Goal: Task Accomplishment & Management: Use online tool/utility

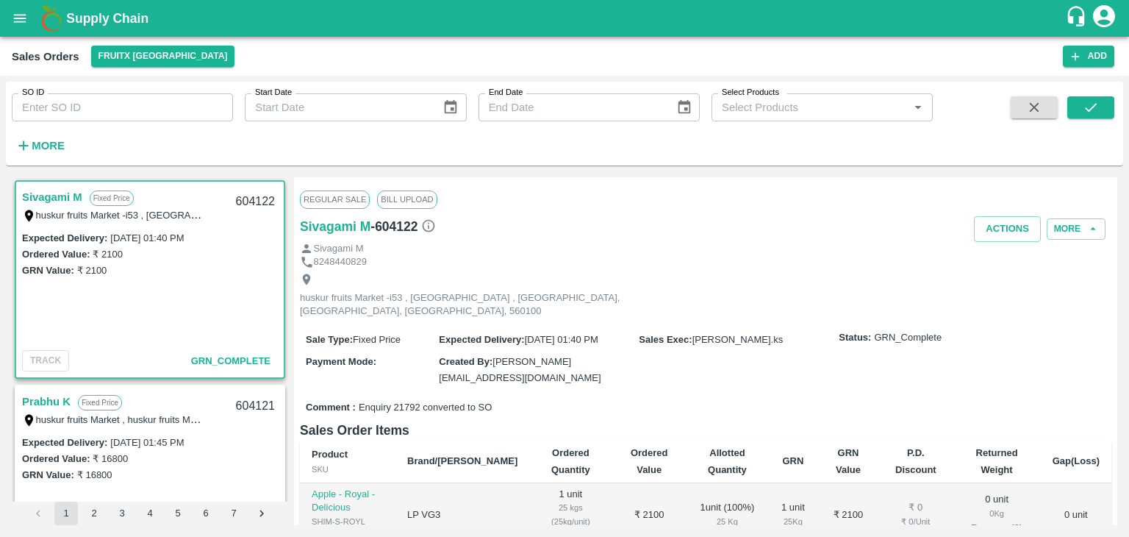
drag, startPoint x: 0, startPoint y: 0, endPoint x: 162, endPoint y: 117, distance: 199.5
click at [162, 117] on input "SO ID" at bounding box center [122, 107] width 221 height 28
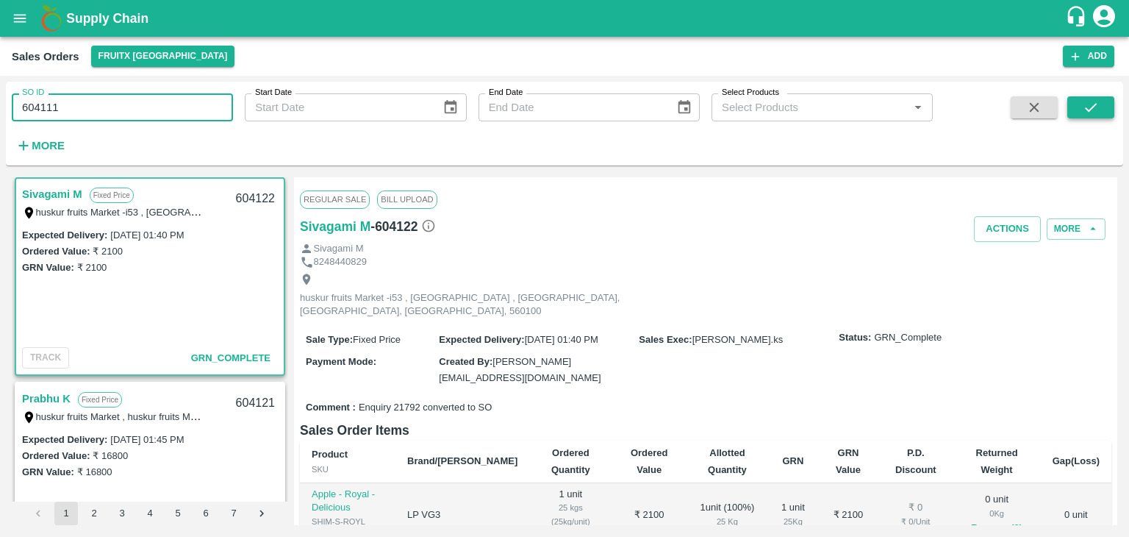
type input "604111"
click at [1080, 113] on button "submit" at bounding box center [1090, 107] width 47 height 22
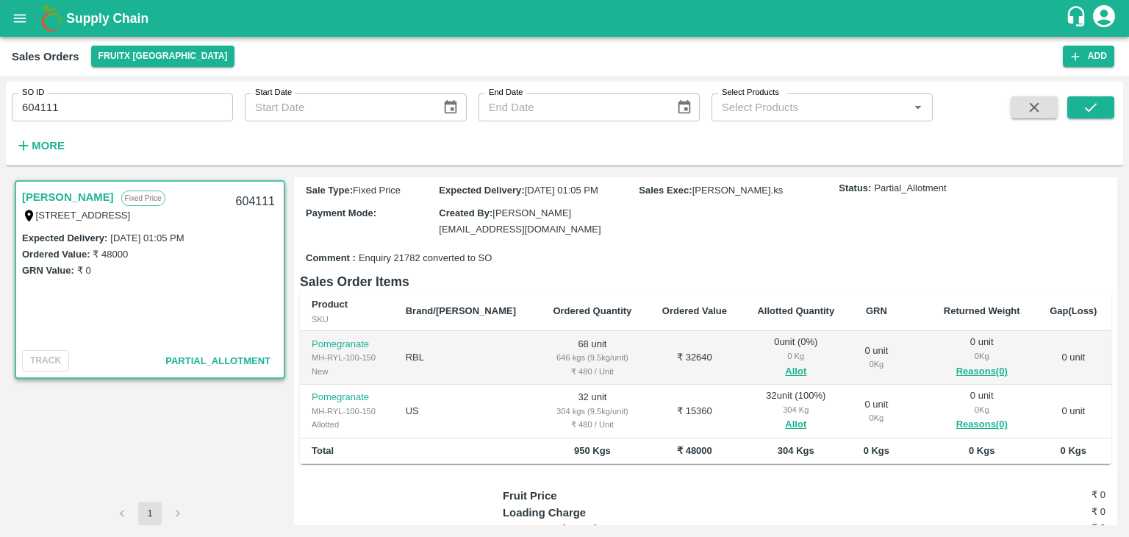
scroll to position [120, 0]
click at [759, 368] on span "Allot" at bounding box center [795, 372] width 85 height 17
click at [785, 368] on button "Allot" at bounding box center [795, 372] width 21 height 17
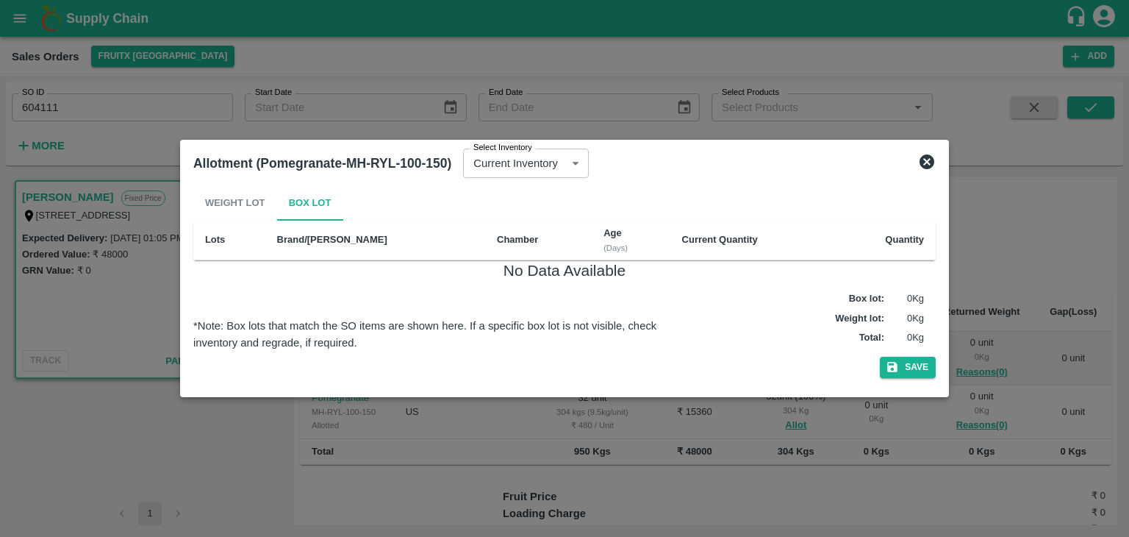
click at [931, 158] on icon at bounding box center [927, 161] width 15 height 15
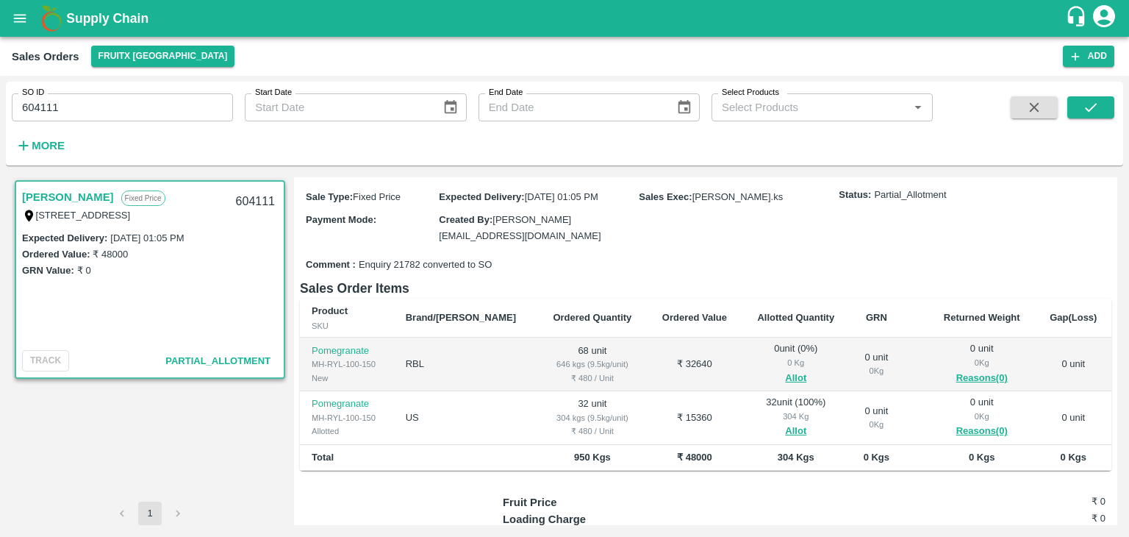
scroll to position [113, 0]
click at [26, 17] on icon "open drawer" at bounding box center [20, 18] width 16 height 16
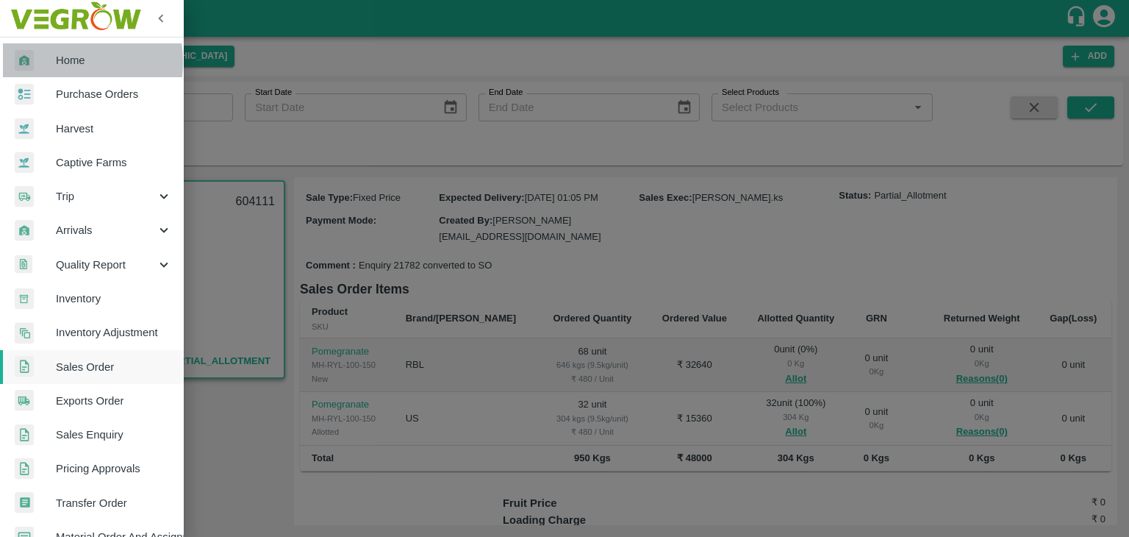
click at [43, 62] on div at bounding box center [35, 60] width 41 height 21
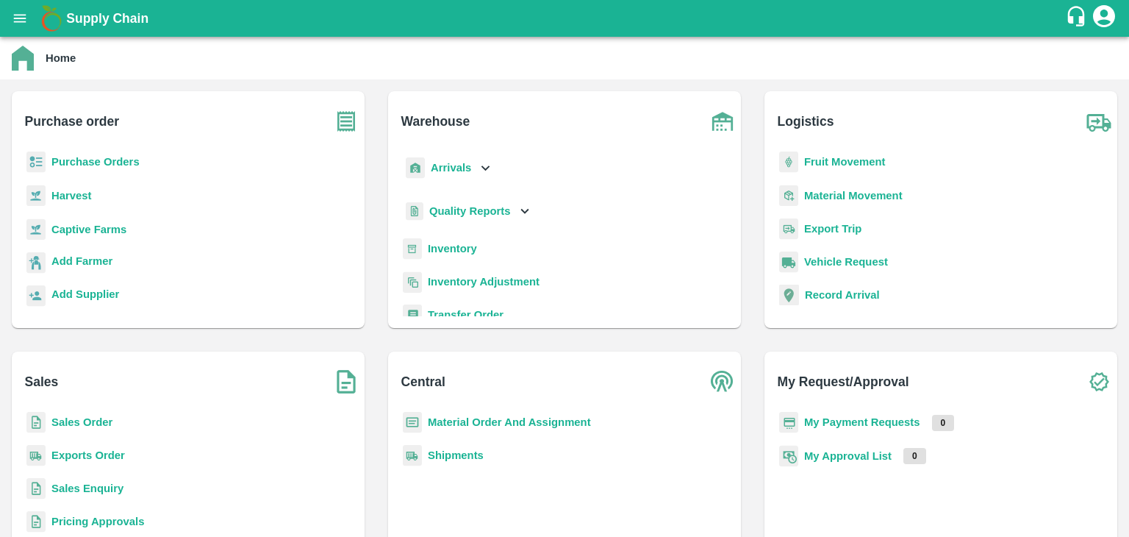
click at [445, 240] on p "Inventory" at bounding box center [452, 248] width 49 height 16
click at [446, 243] on b "Inventory" at bounding box center [452, 249] width 49 height 12
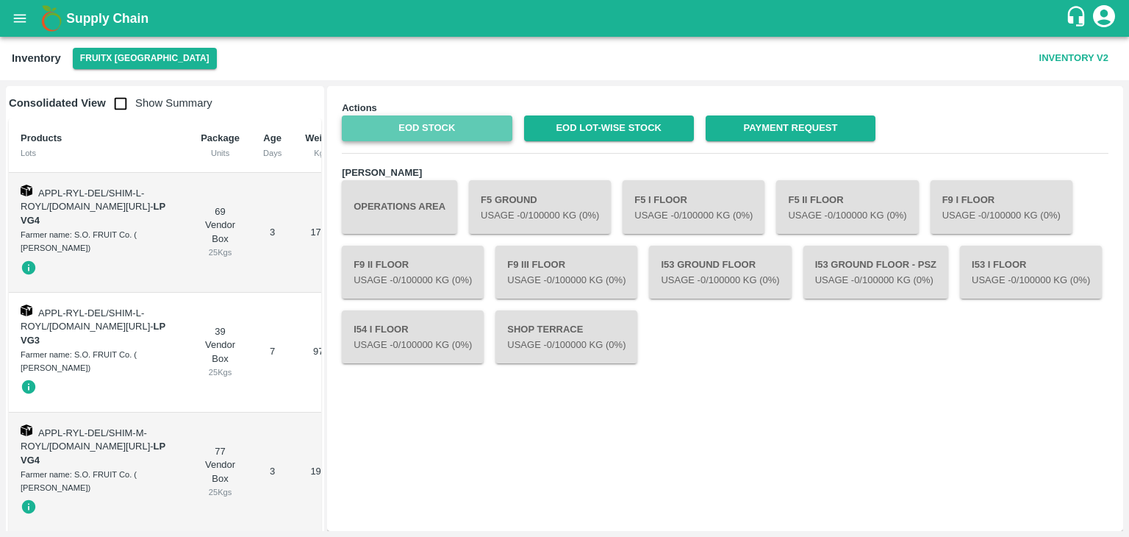
click at [443, 129] on link "EOD Stock" at bounding box center [427, 128] width 170 height 26
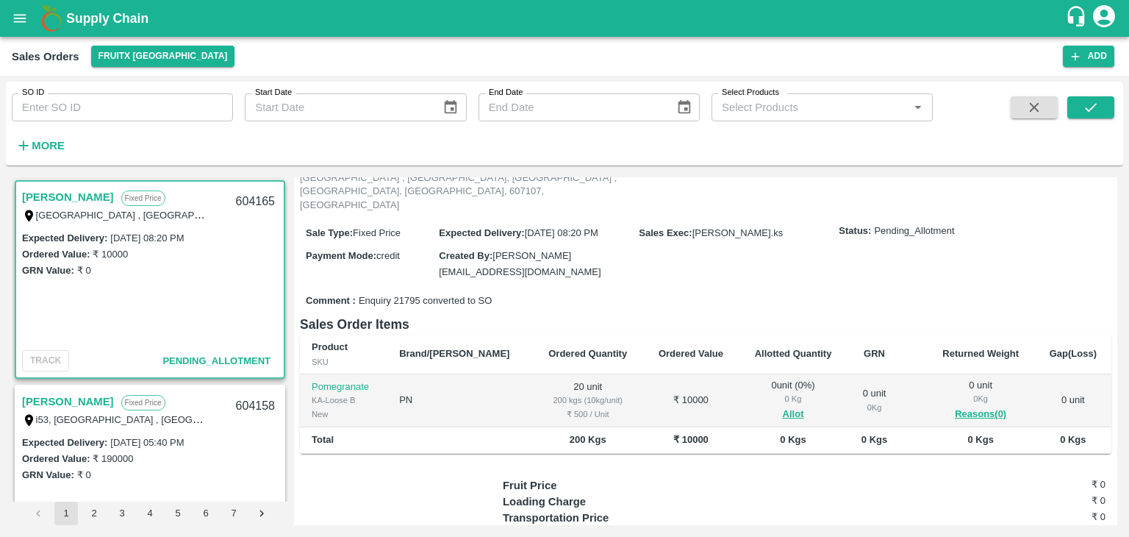
scroll to position [113, 0]
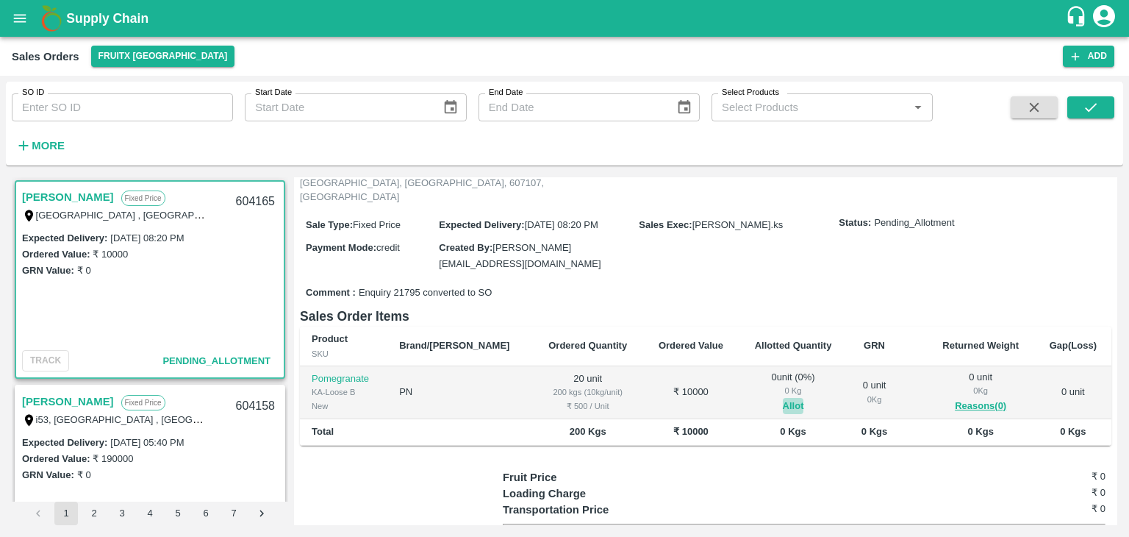
click at [783, 398] on button "Allot" at bounding box center [793, 406] width 21 height 17
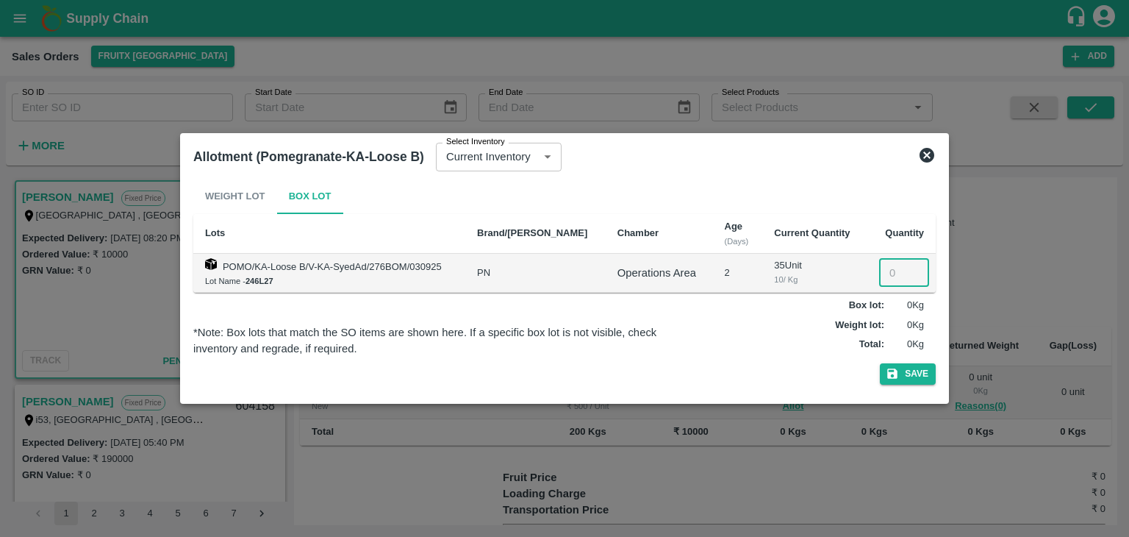
click at [879, 270] on input "number" at bounding box center [904, 273] width 50 height 28
type input "20"
click at [880, 363] on button "Save" at bounding box center [908, 373] width 56 height 21
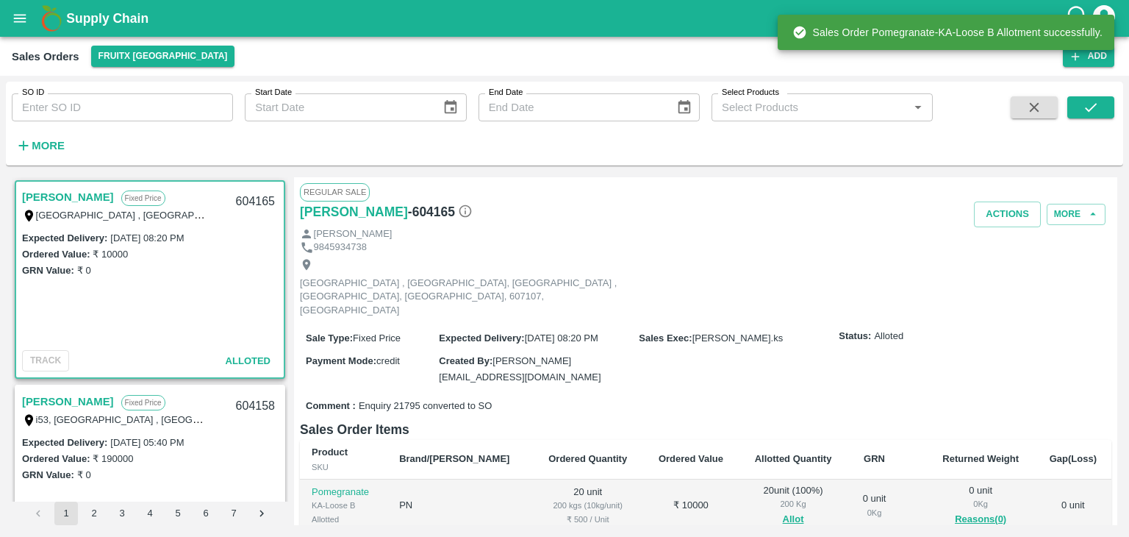
click at [243, 197] on div "604165" at bounding box center [255, 201] width 57 height 35
copy div "604165"
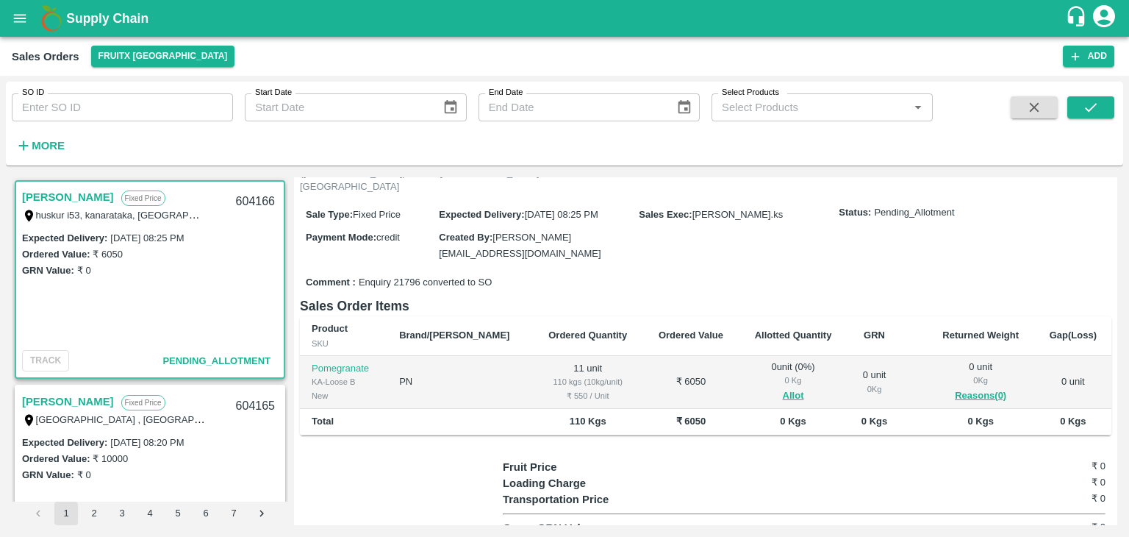
scroll to position [135, 0]
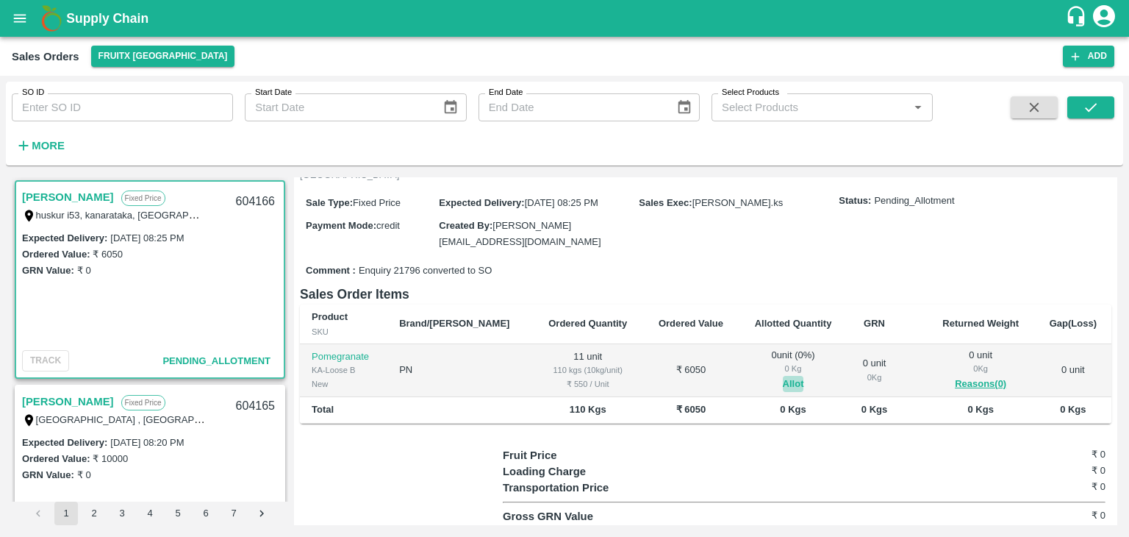
click at [783, 376] on button "Allot" at bounding box center [793, 384] width 21 height 17
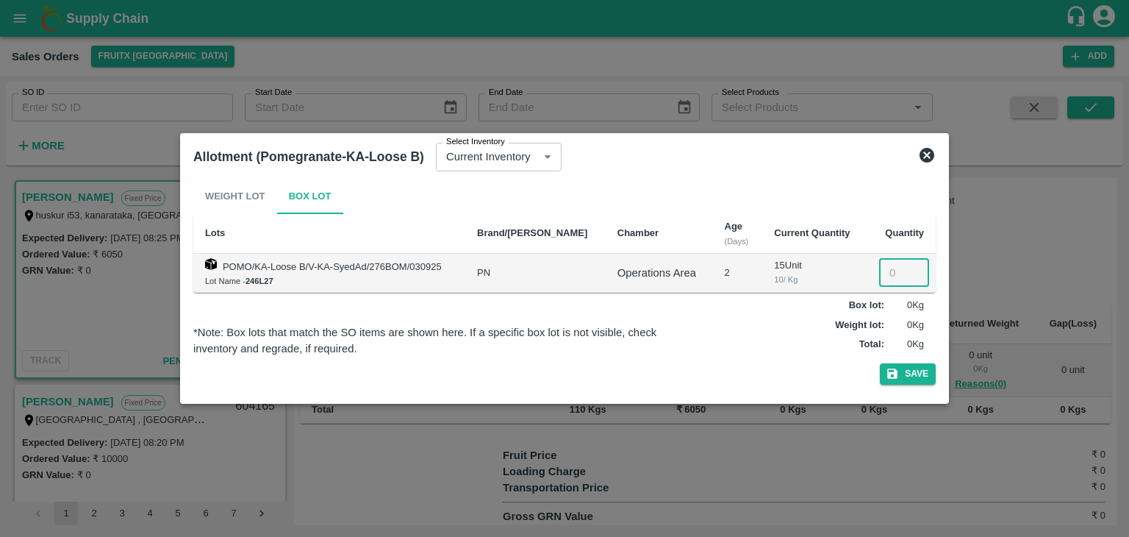
click at [892, 273] on input "number" at bounding box center [904, 273] width 50 height 28
type input "11"
click at [880, 363] on button "Save" at bounding box center [908, 373] width 56 height 21
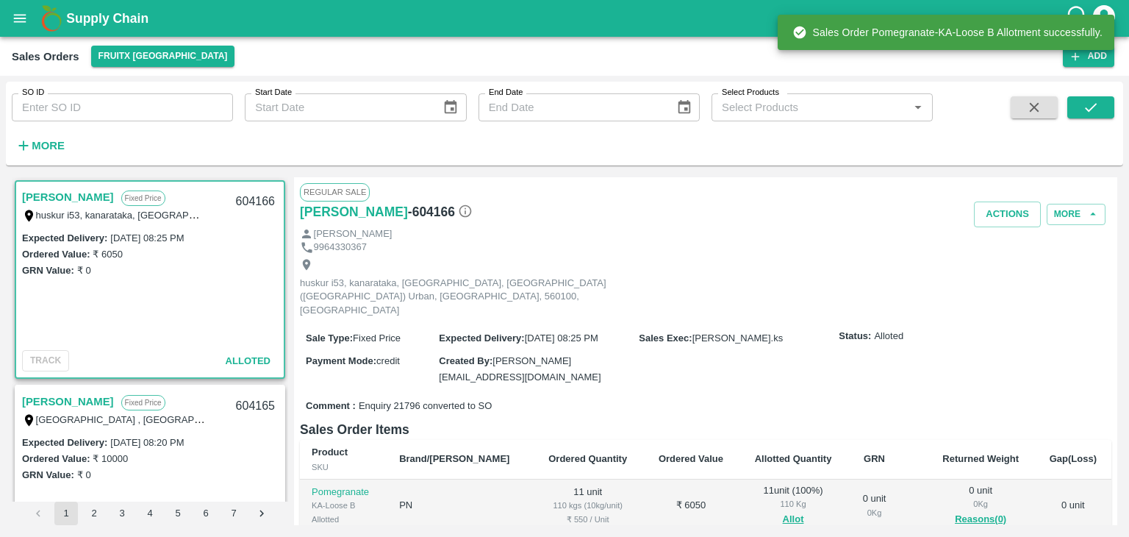
click at [254, 198] on div "604166" at bounding box center [255, 201] width 57 height 35
copy div "604166"
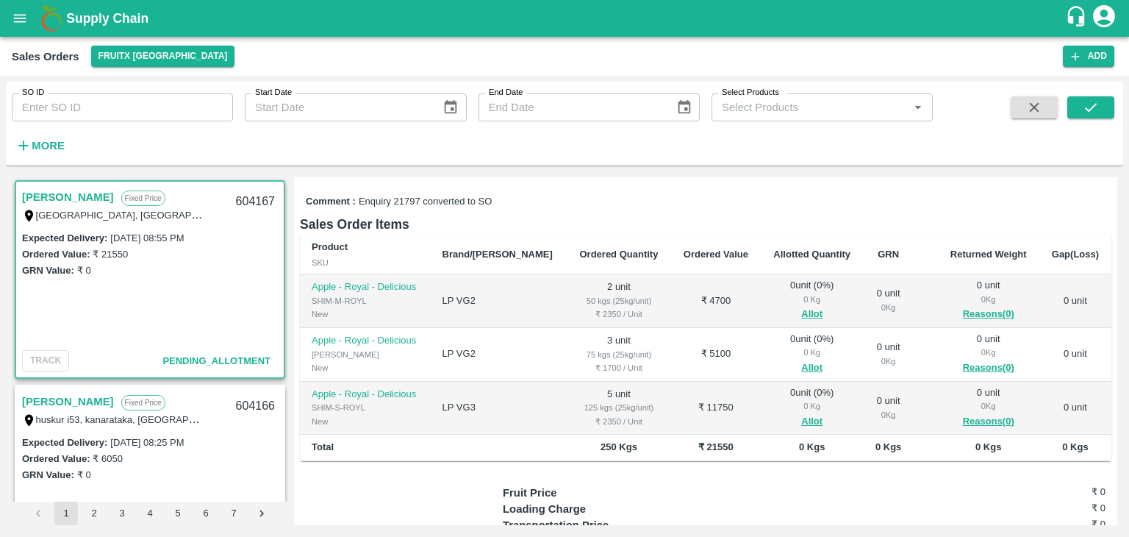
scroll to position [193, 0]
click at [801, 304] on button "Allot" at bounding box center [811, 312] width 21 height 17
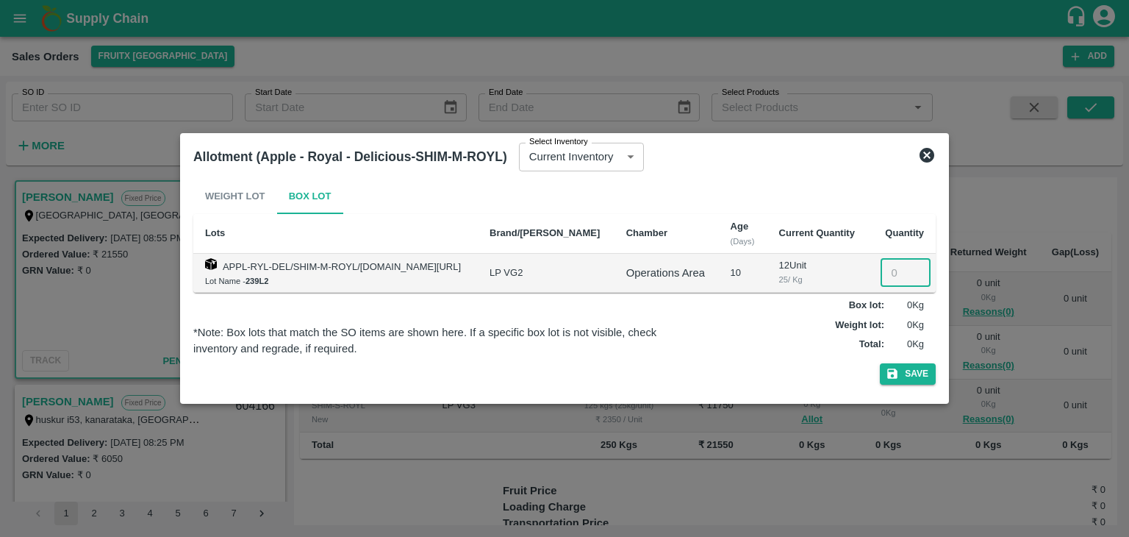
click at [898, 282] on input "number" at bounding box center [906, 273] width 50 height 28
type input "2"
click at [880, 363] on button "Save" at bounding box center [908, 373] width 56 height 21
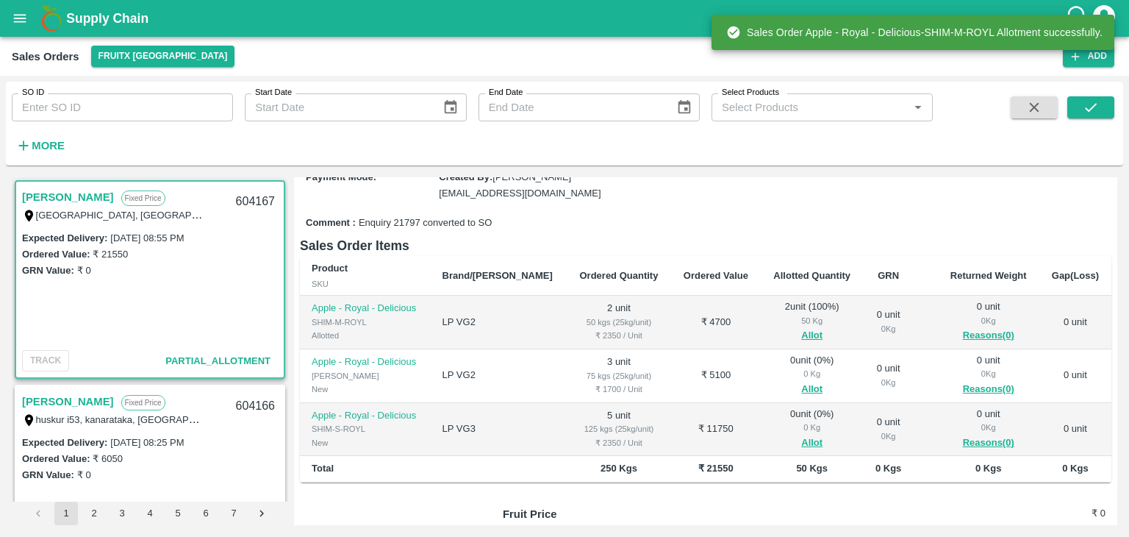
scroll to position [171, 0]
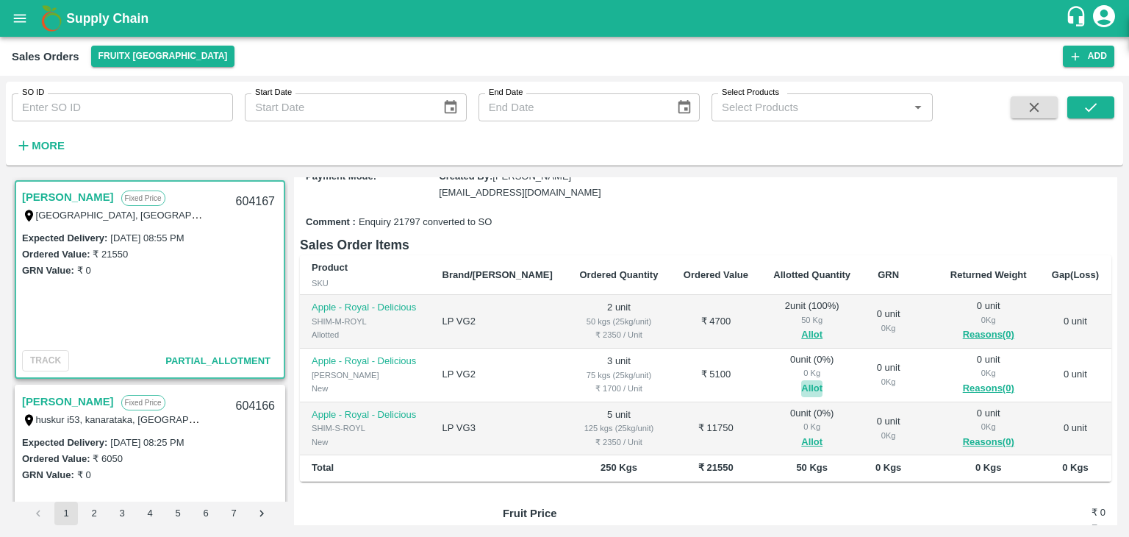
click at [801, 380] on button "Allot" at bounding box center [811, 388] width 21 height 17
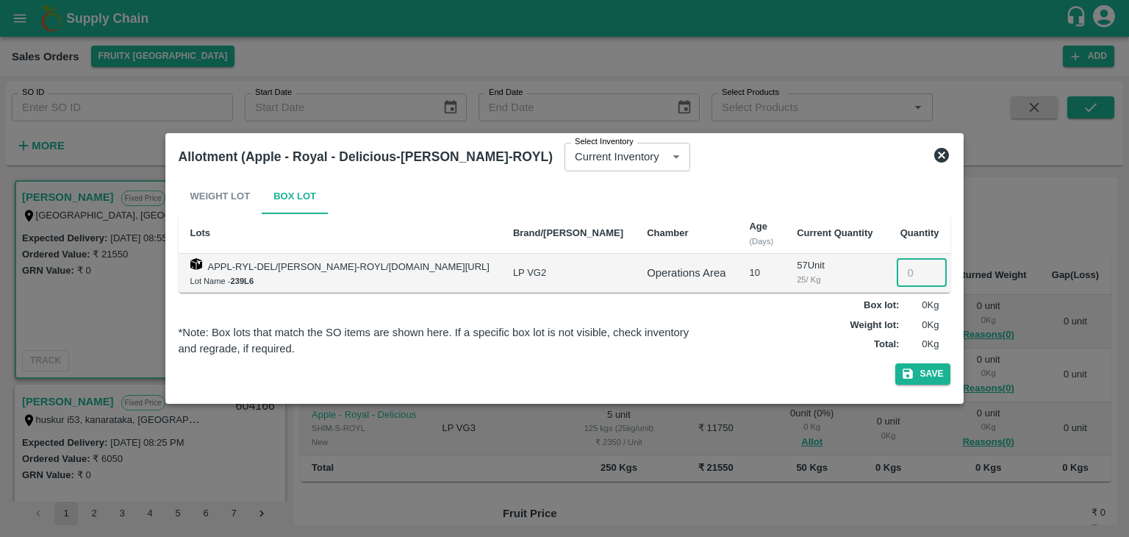
click at [897, 274] on input "number" at bounding box center [922, 273] width 50 height 28
click at [923, 146] on div "Allotment (Apple - Royal - Delicious-SHIM-PITTO-ROYL) Select Inventory Current …" at bounding box center [565, 156] width 784 height 32
click at [934, 157] on icon at bounding box center [941, 155] width 15 height 15
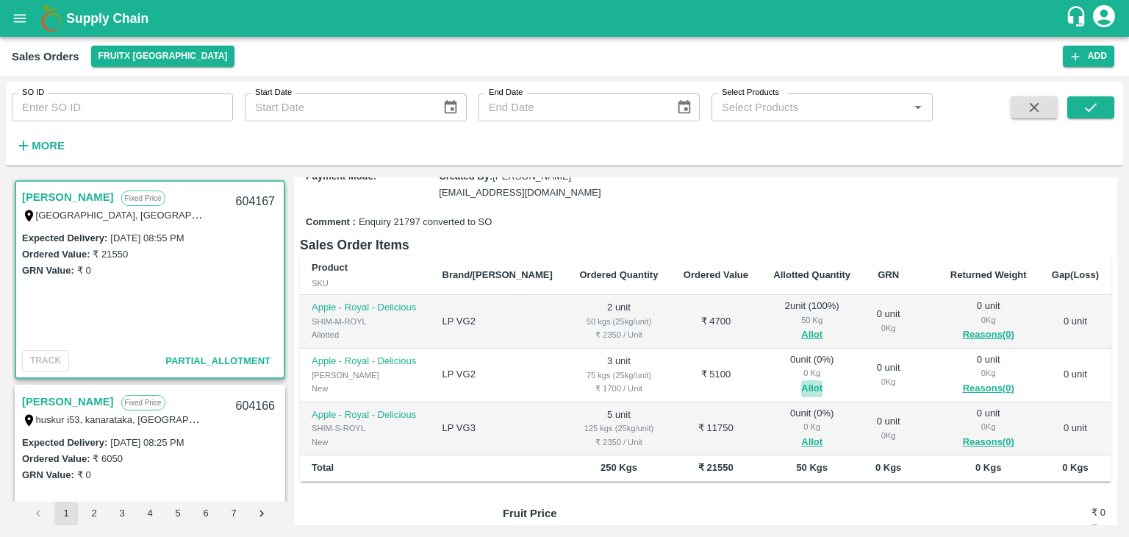
click at [801, 380] on button "Allot" at bounding box center [811, 388] width 21 height 17
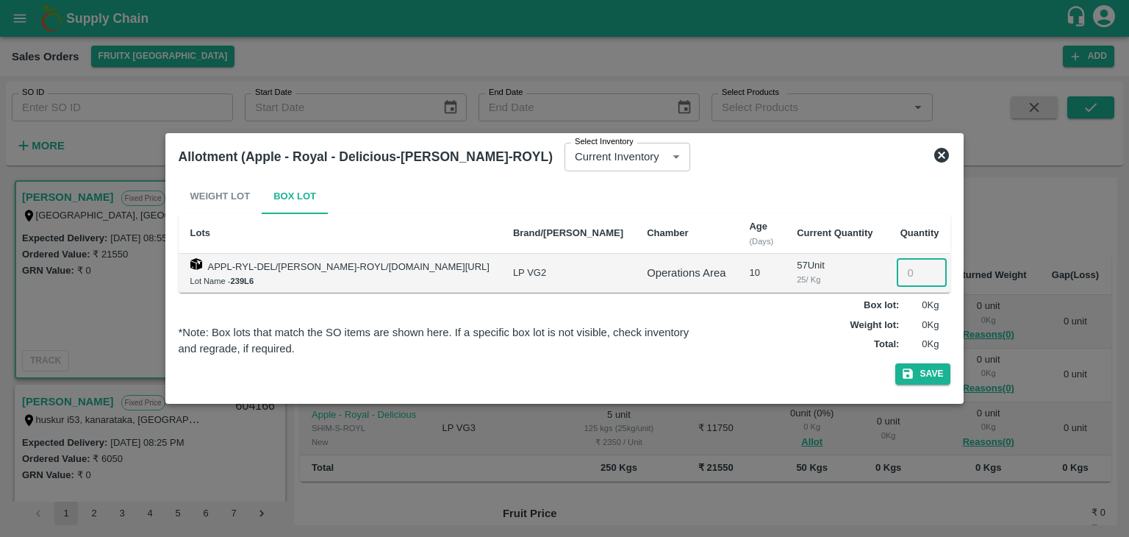
click at [901, 279] on input "number" at bounding box center [922, 273] width 50 height 28
type input "3"
click at [895, 363] on button "Save" at bounding box center [923, 373] width 56 height 21
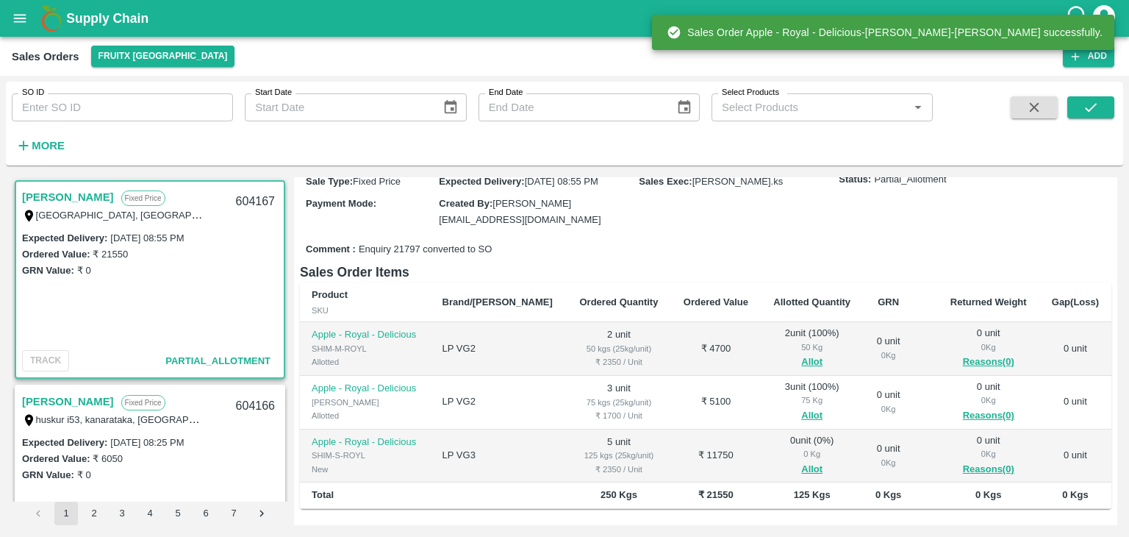
scroll to position [144, 0]
click at [801, 460] on button "Allot" at bounding box center [811, 468] width 21 height 17
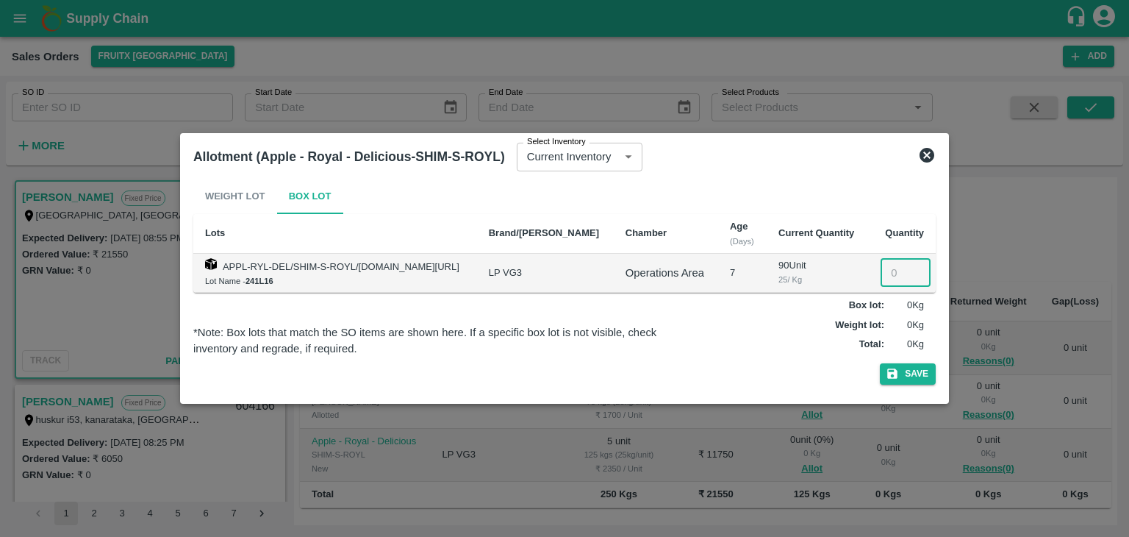
click at [897, 268] on input "number" at bounding box center [906, 273] width 50 height 28
type input "5"
click at [880, 363] on button "Save" at bounding box center [908, 373] width 56 height 21
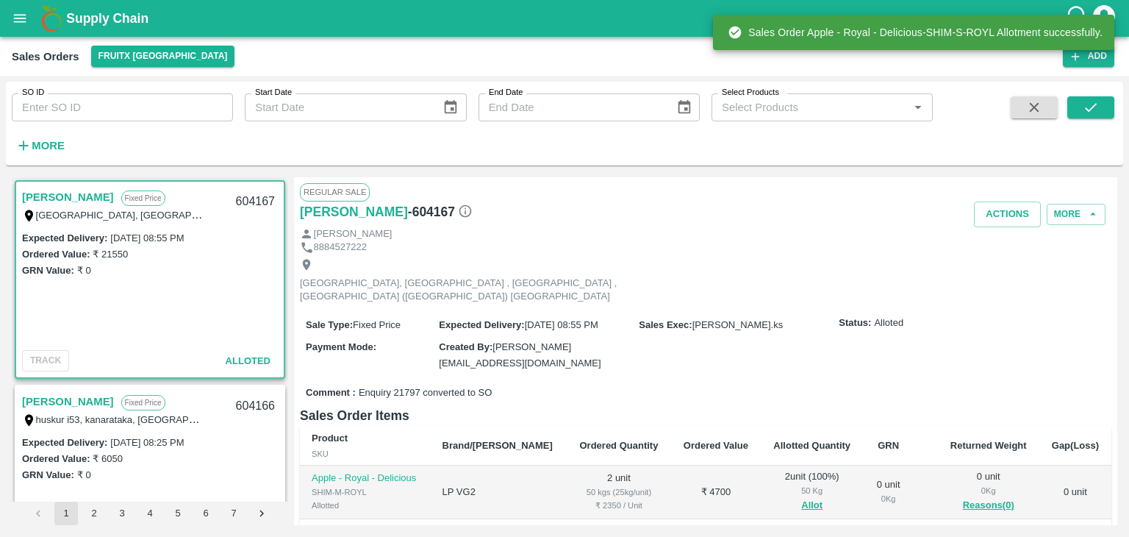
click at [248, 202] on div "604167" at bounding box center [255, 201] width 57 height 35
copy div "604167"
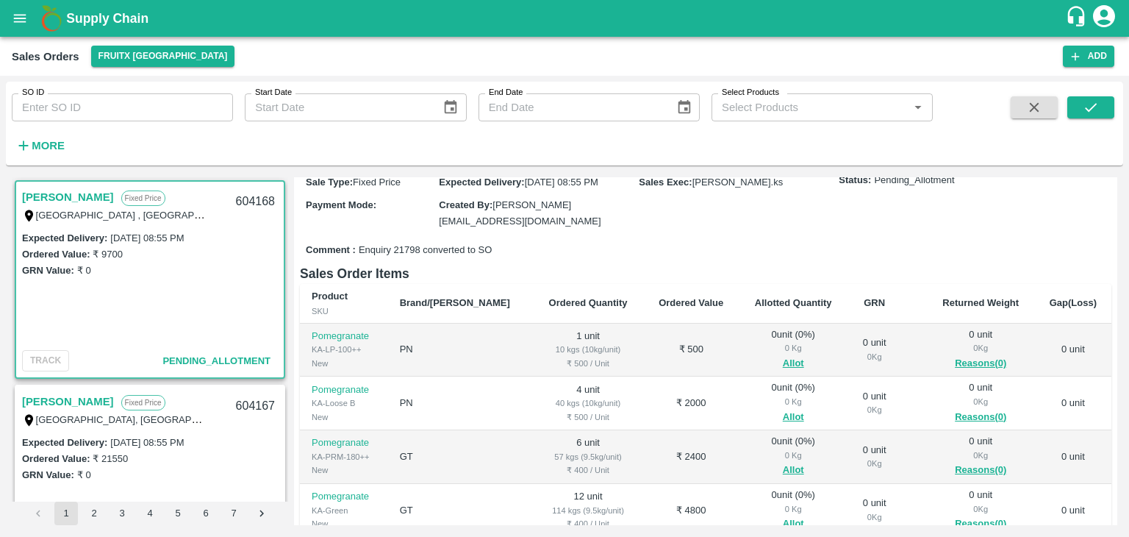
scroll to position [163, 0]
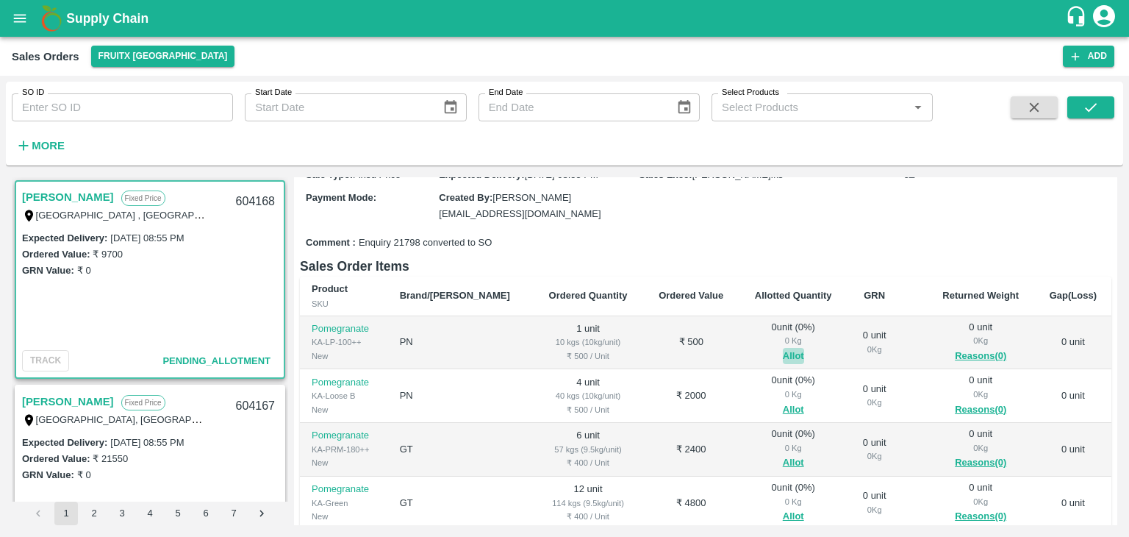
click at [783, 348] on button "Allot" at bounding box center [793, 356] width 21 height 17
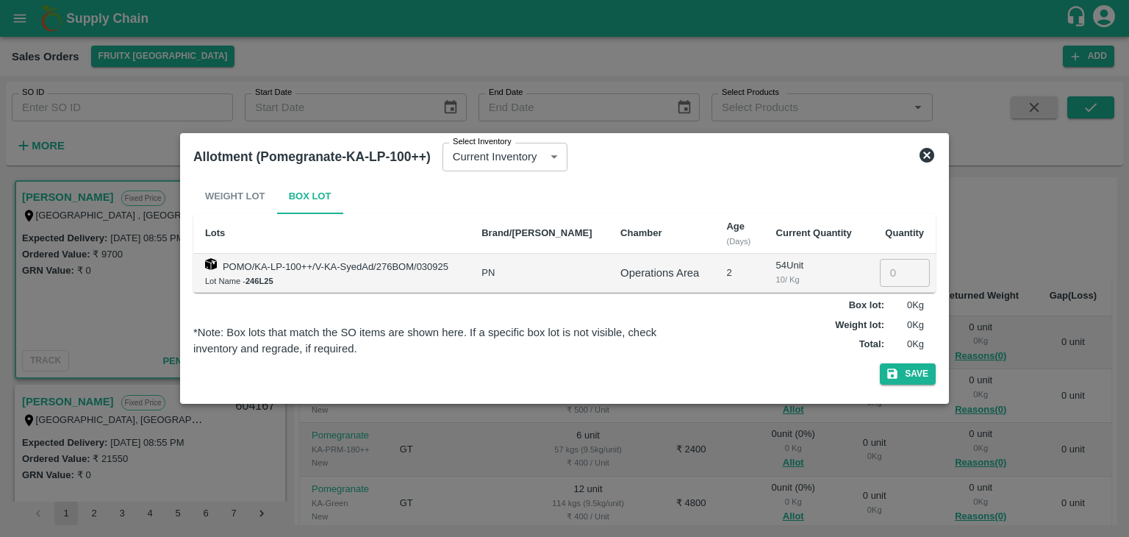
click at [928, 157] on icon at bounding box center [927, 155] width 18 height 18
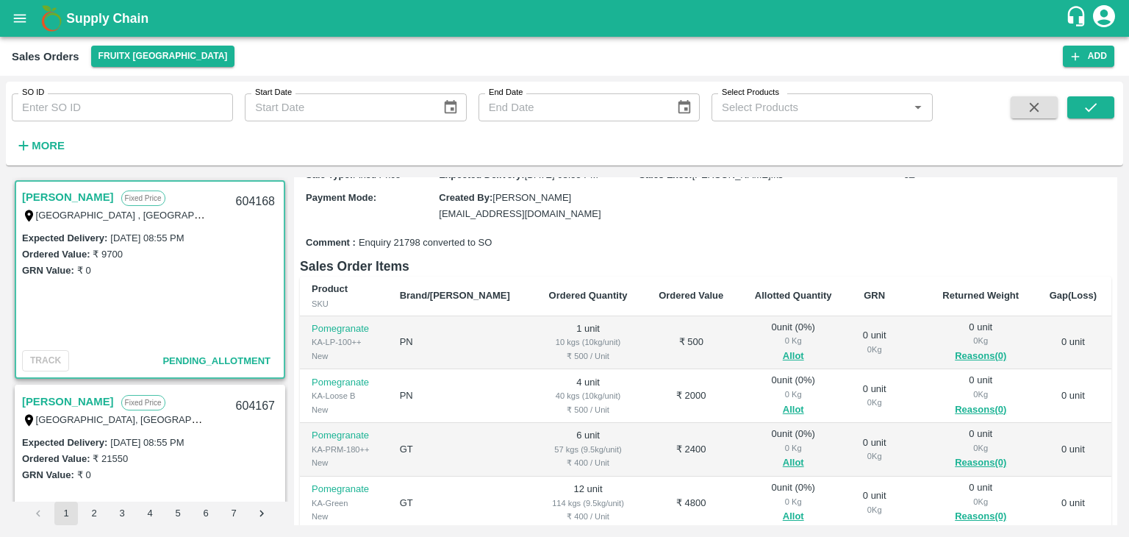
click at [755, 348] on span "Allot" at bounding box center [792, 356] width 85 height 17
click at [783, 348] on button "Allot" at bounding box center [793, 356] width 21 height 17
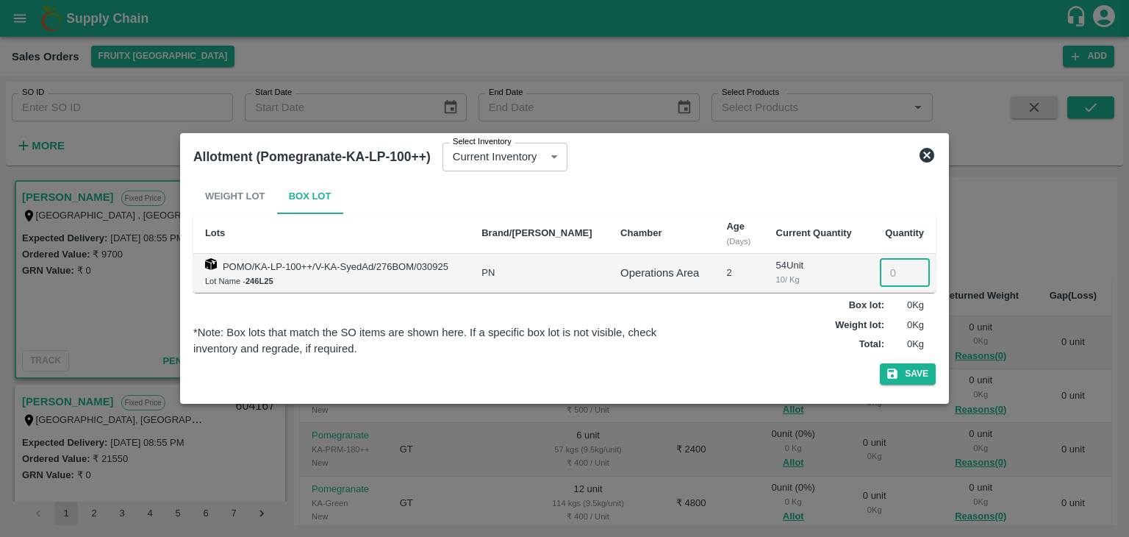
click at [892, 278] on input "number" at bounding box center [905, 273] width 50 height 28
type input "1"
click at [880, 363] on button "Save" at bounding box center [908, 373] width 56 height 21
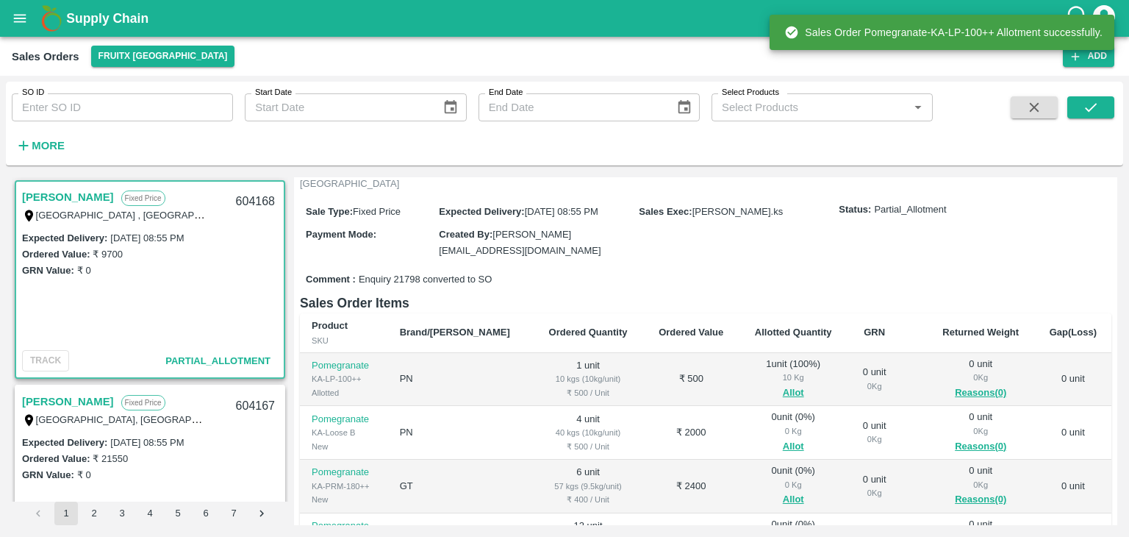
scroll to position [129, 0]
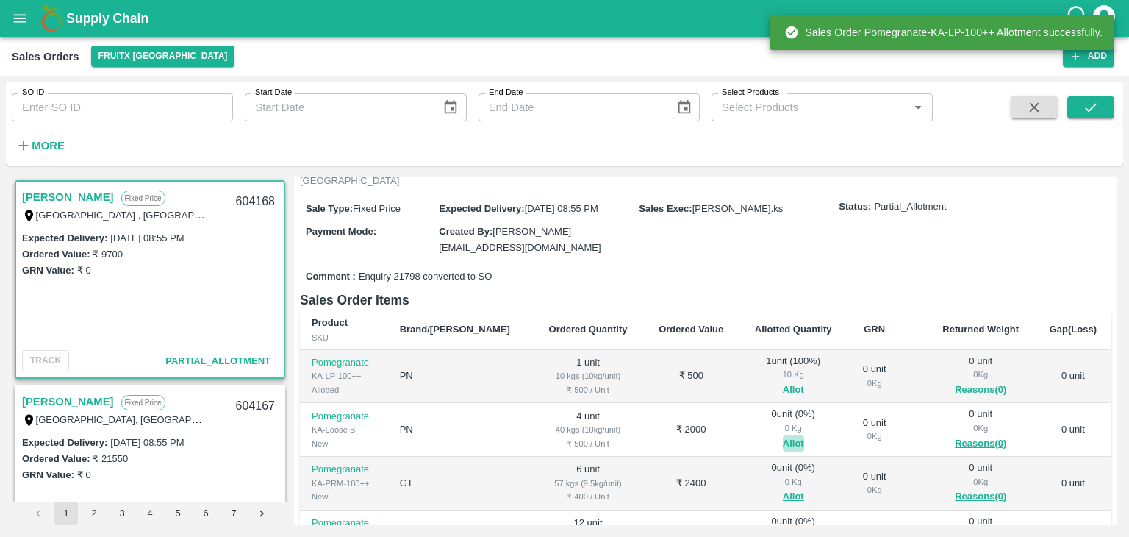
click at [783, 435] on button "Allot" at bounding box center [793, 443] width 21 height 17
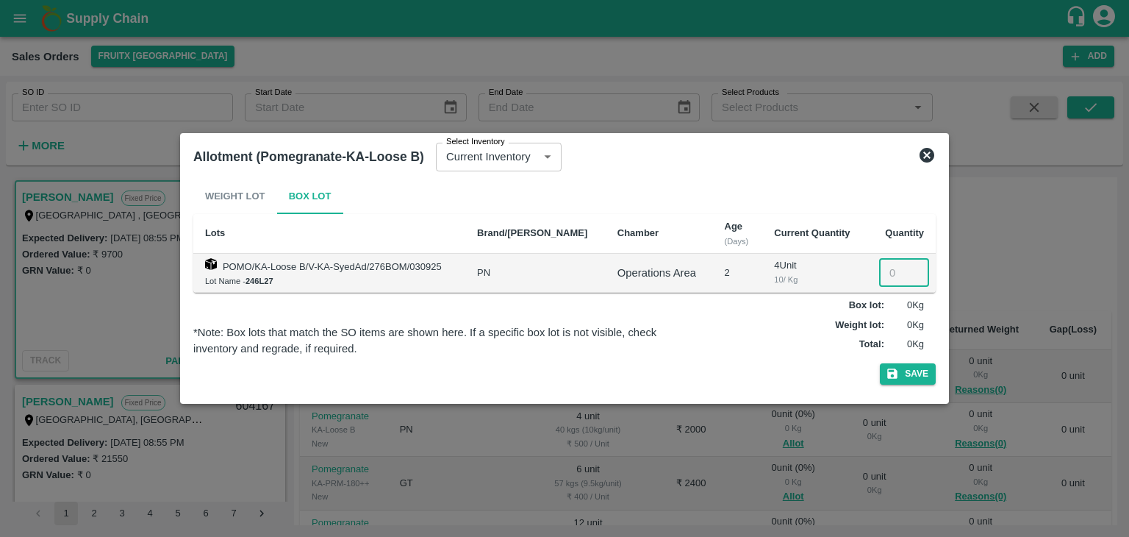
click at [881, 270] on input "number" at bounding box center [904, 273] width 50 height 28
type input "4"
click at [880, 363] on button "Save" at bounding box center [908, 373] width 56 height 21
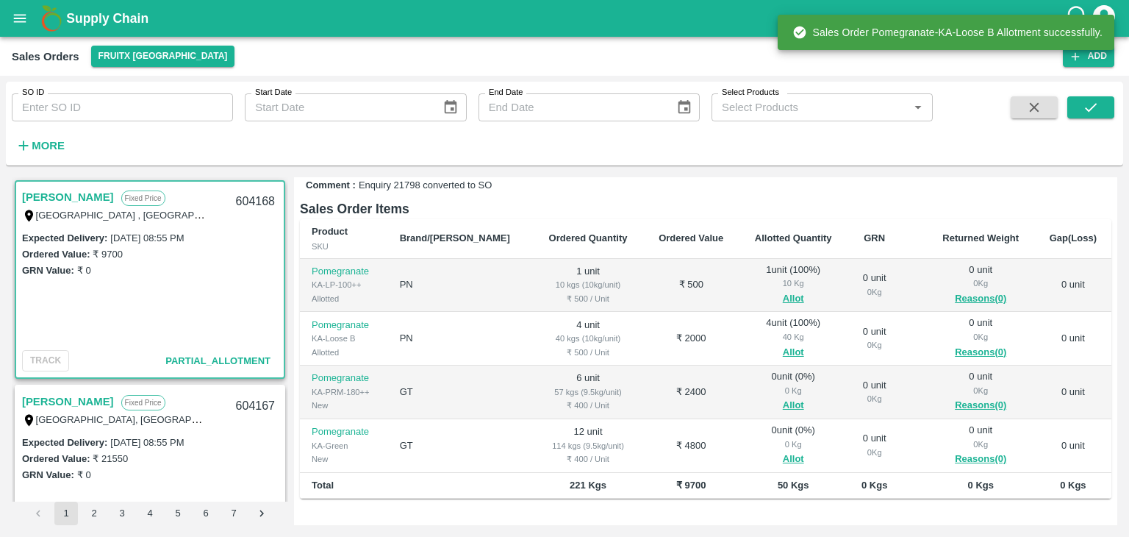
scroll to position [225, 0]
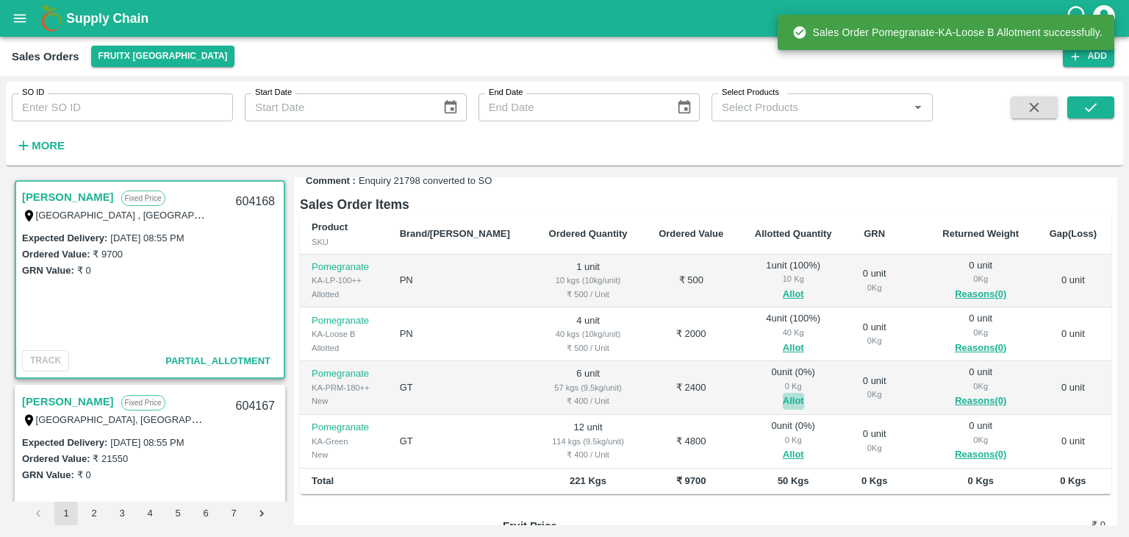
click at [783, 393] on button "Allot" at bounding box center [793, 401] width 21 height 17
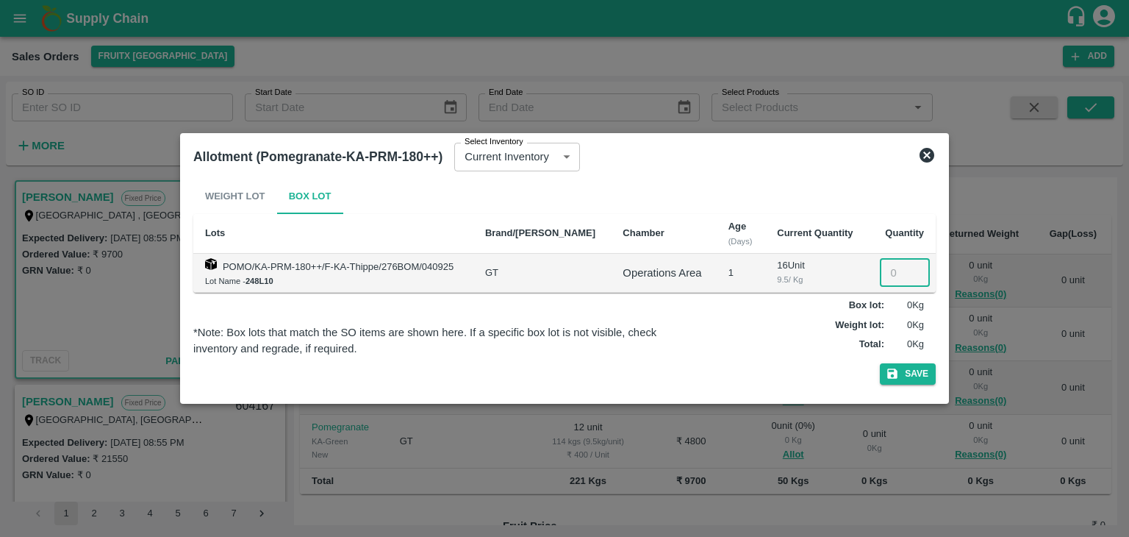
click at [885, 273] on input "number" at bounding box center [905, 273] width 50 height 28
type input "6"
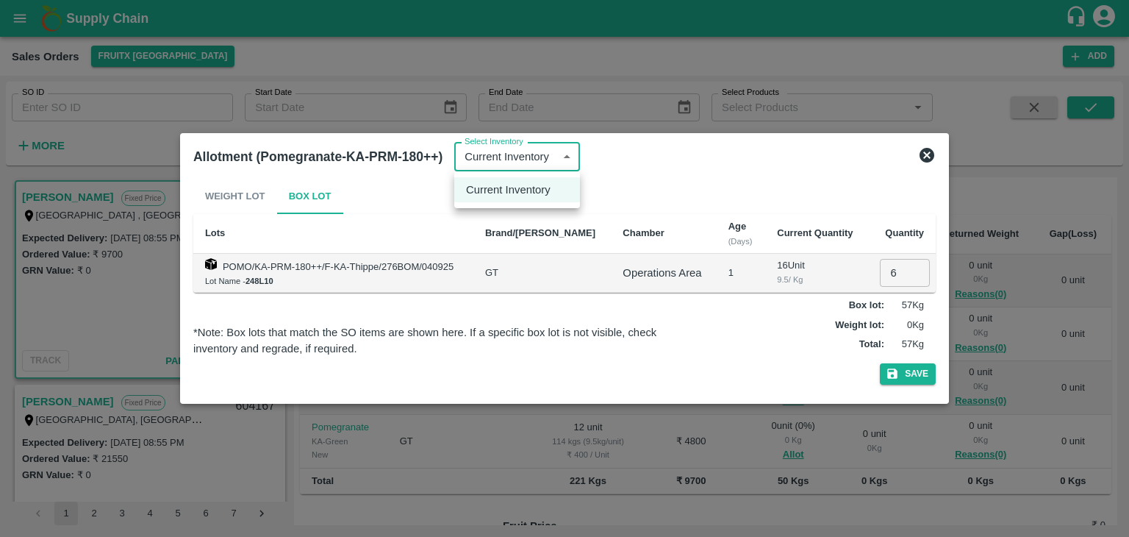
click at [910, 376] on div at bounding box center [564, 268] width 1129 height 537
click at [910, 376] on button "Save" at bounding box center [908, 373] width 56 height 21
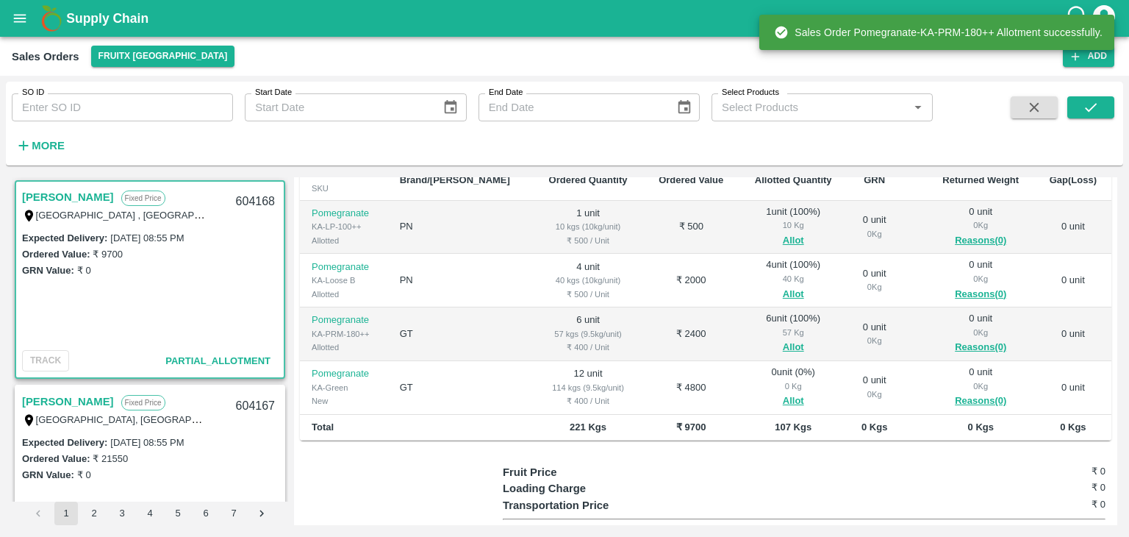
scroll to position [279, 0]
click at [783, 392] on button "Allot" at bounding box center [793, 400] width 21 height 17
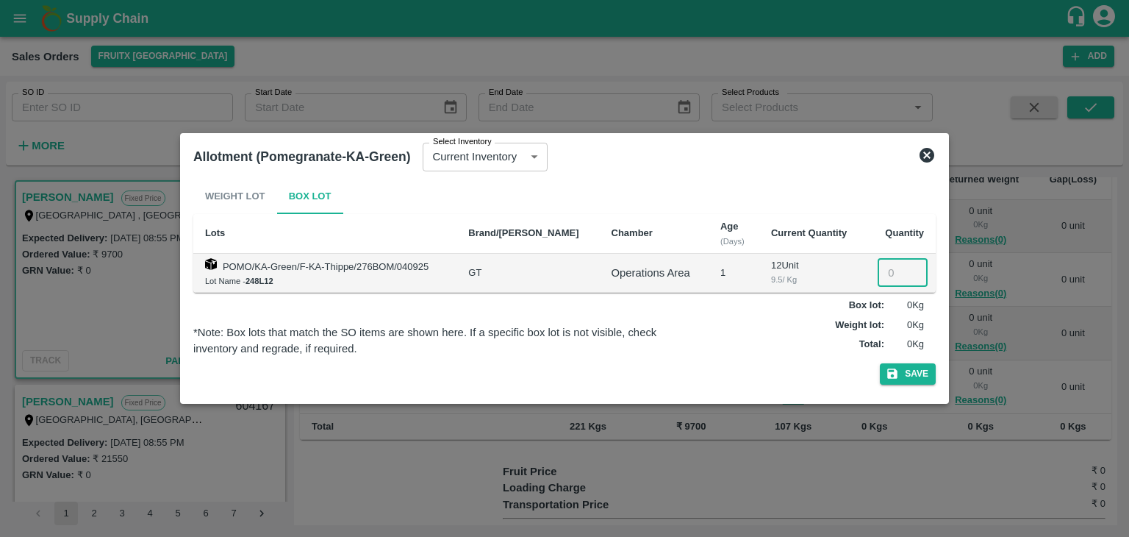
click at [888, 271] on input "number" at bounding box center [903, 273] width 50 height 28
type input "12"
click at [880, 363] on button "Save" at bounding box center [908, 373] width 56 height 21
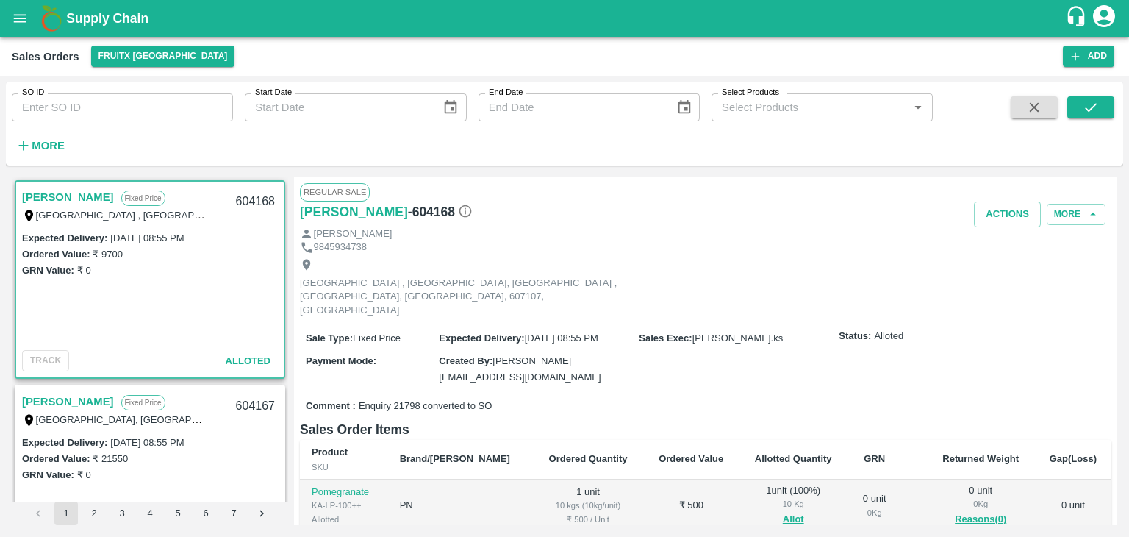
click at [263, 201] on div "604168" at bounding box center [255, 201] width 57 height 35
copy div "604168"
